Goal: Transaction & Acquisition: Download file/media

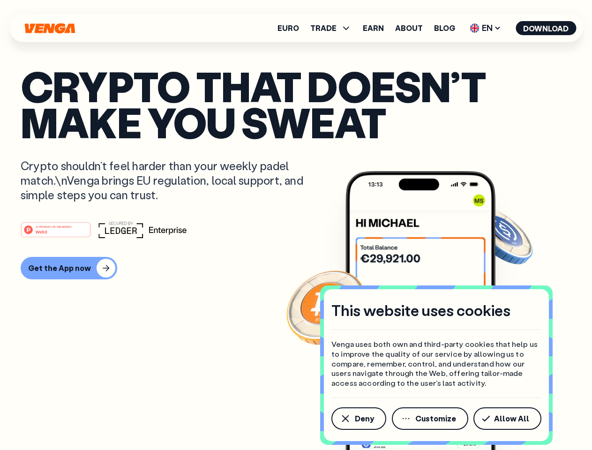
click at [296, 225] on div "#1 PRODUCT OF THE MONTH Web3" at bounding box center [296, 229] width 551 height 17
click at [358, 418] on span "Deny" at bounding box center [364, 418] width 19 height 7
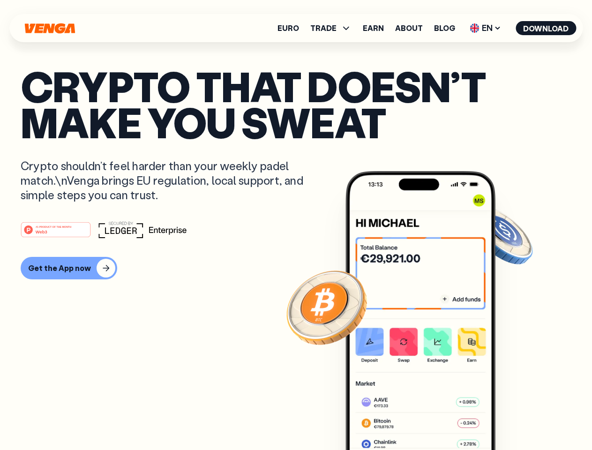
click at [431, 418] on img at bounding box center [420, 328] width 150 height 314
click at [509, 418] on article "Crypto that doesn’t make you sweat Crypto shouldn’t feel harder than your weekl…" at bounding box center [296, 243] width 551 height 351
click at [334, 28] on span "TRADE" at bounding box center [323, 27] width 26 height 7
click at [485, 28] on span "EN" at bounding box center [485, 28] width 38 height 15
click at [546, 28] on button "Download" at bounding box center [545, 28] width 60 height 14
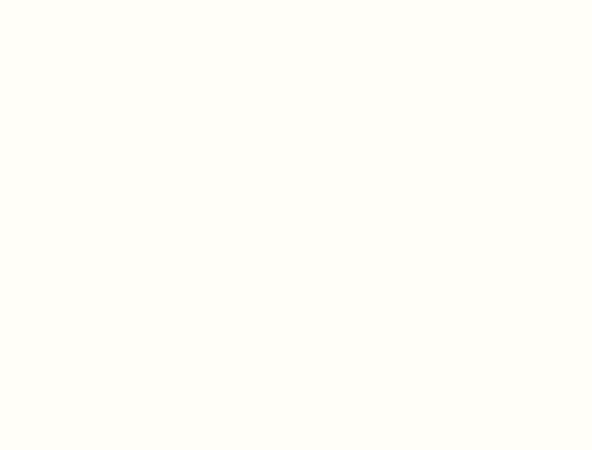
click at [296, 0] on html "This website uses cookies Venga uses both own and third-party cookies that help…" at bounding box center [296, 0] width 592 height 0
click at [67, 0] on html "This website uses cookies Venga uses both own and third-party cookies that help…" at bounding box center [296, 0] width 592 height 0
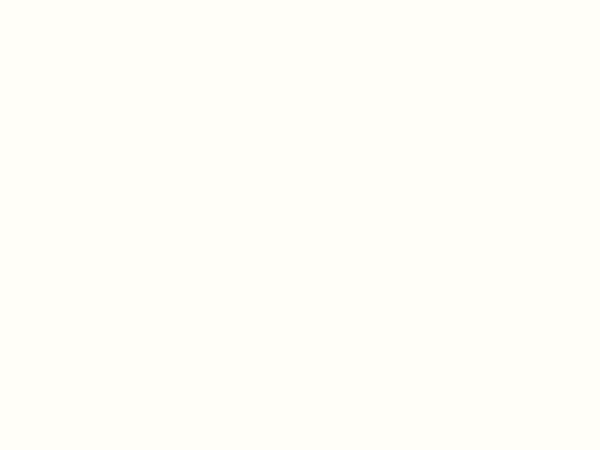
click at [57, 0] on html "This website uses cookies Venga uses both own and third-party cookies that help…" at bounding box center [300, 0] width 600 height 0
